Goal: Task Accomplishment & Management: Use online tool/utility

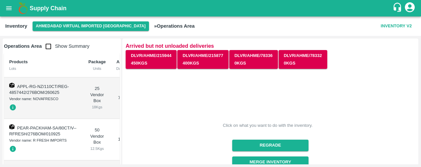
click at [10, 5] on icon "open drawer" at bounding box center [8, 8] width 7 height 7
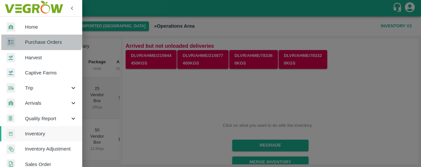
click at [40, 39] on span "Purchase Orders" at bounding box center [51, 42] width 52 height 7
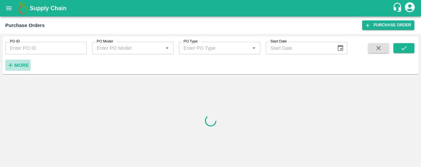
click at [20, 64] on strong "More" at bounding box center [21, 65] width 15 height 5
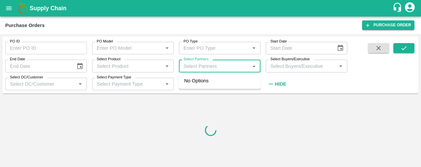
click at [201, 67] on input "Select Partners" at bounding box center [214, 66] width 67 height 9
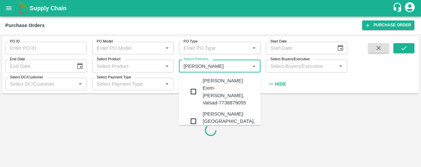
type input "[PERSON_NAME]"
click at [195, 86] on input "checkbox" at bounding box center [193, 91] width 13 height 13
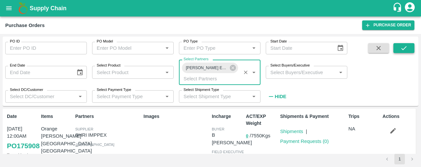
click at [408, 47] on button "submit" at bounding box center [404, 48] width 21 height 10
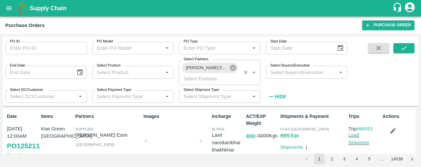
click at [232, 69] on icon at bounding box center [232, 67] width 7 height 7
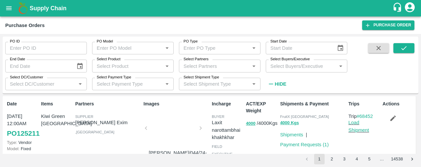
click at [232, 69] on input "Select Partners" at bounding box center [214, 66] width 67 height 9
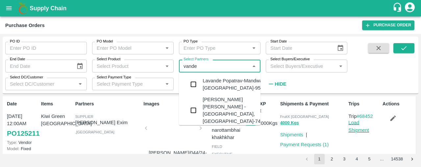
type input "vande f"
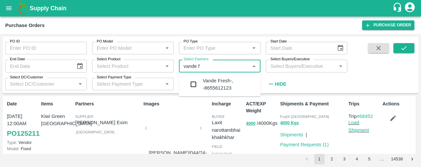
click at [195, 81] on input "checkbox" at bounding box center [193, 84] width 13 height 13
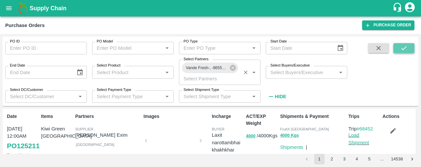
click at [410, 47] on button "submit" at bounding box center [404, 48] width 21 height 10
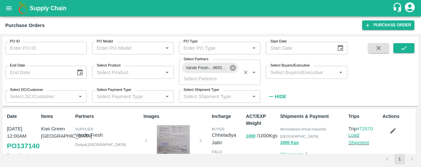
click at [233, 70] on icon at bounding box center [233, 68] width 6 height 6
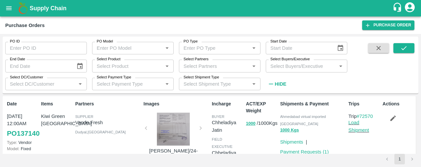
click at [233, 70] on input "Select Partners" at bounding box center [214, 66] width 67 height 9
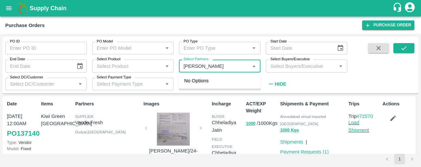
type input "abhinan"
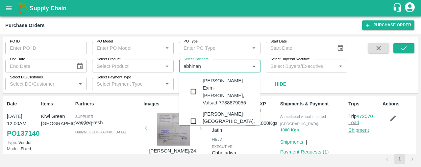
click at [194, 88] on input "checkbox" at bounding box center [193, 91] width 13 height 13
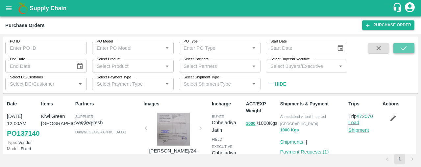
click at [407, 45] on icon "submit" at bounding box center [403, 47] width 7 height 7
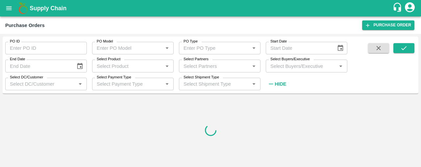
click at [209, 65] on input "Select Partners" at bounding box center [214, 66] width 67 height 9
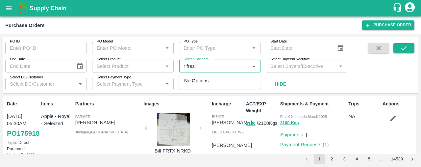
type input "r fresh"
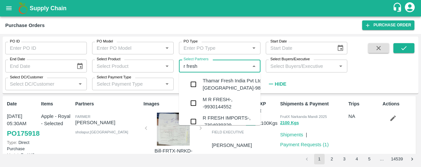
scroll to position [13, 0]
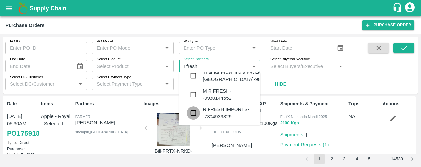
click at [191, 115] on input "checkbox" at bounding box center [193, 112] width 13 height 13
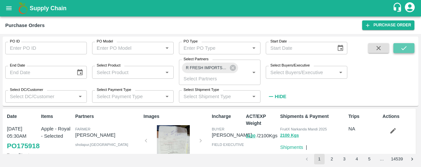
click at [401, 45] on icon "submit" at bounding box center [403, 47] width 7 height 7
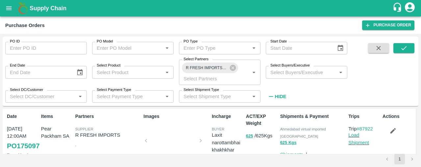
click at [284, 94] on strong "Hide" at bounding box center [281, 96] width 12 height 5
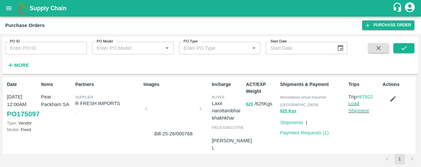
click at [419, 83] on div "PO ID PO ID PO Model PO Model   * PO Type PO Type   * Start Date Start Date Mor…" at bounding box center [210, 100] width 421 height 133
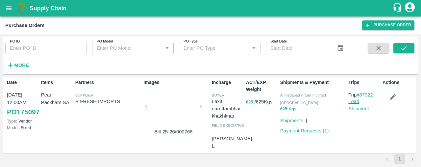
scroll to position [0, 0]
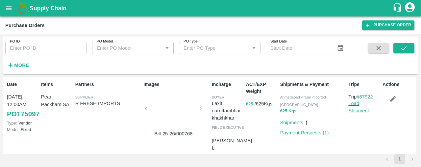
drag, startPoint x: 419, startPoint y: 81, endPoint x: 419, endPoint y: 86, distance: 4.9
click at [419, 86] on div "PO ID PO ID PO Model PO Model   * PO Type PO Type   * Start Date Start Date Mor…" at bounding box center [210, 100] width 421 height 133
click at [177, 106] on div at bounding box center [173, 110] width 49 height 35
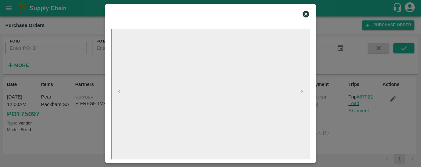
click at [307, 12] on icon at bounding box center [306, 14] width 7 height 7
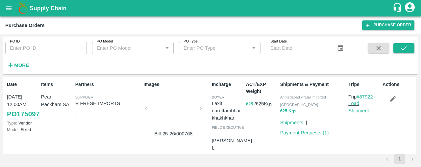
click at [23, 64] on strong "More" at bounding box center [21, 65] width 15 height 5
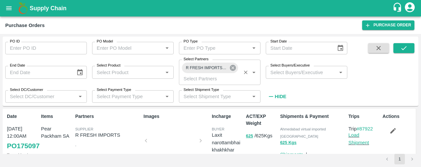
click at [234, 69] on icon at bounding box center [232, 67] width 7 height 7
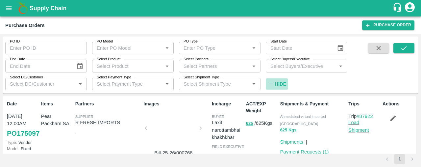
click at [277, 81] on strong "Hide" at bounding box center [281, 83] width 12 height 5
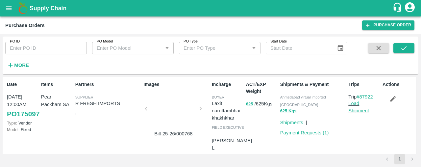
click at [10, 66] on icon "button" at bounding box center [10, 65] width 7 height 7
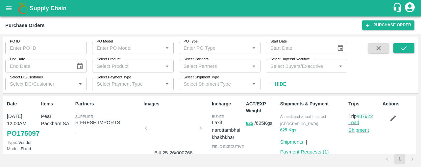
click at [41, 76] on label "Select DC/Customer" at bounding box center [26, 77] width 33 height 5
click at [41, 80] on input "Select DC/Customer" at bounding box center [40, 84] width 67 height 9
